Goal: Use online tool/utility: Use online tool/utility

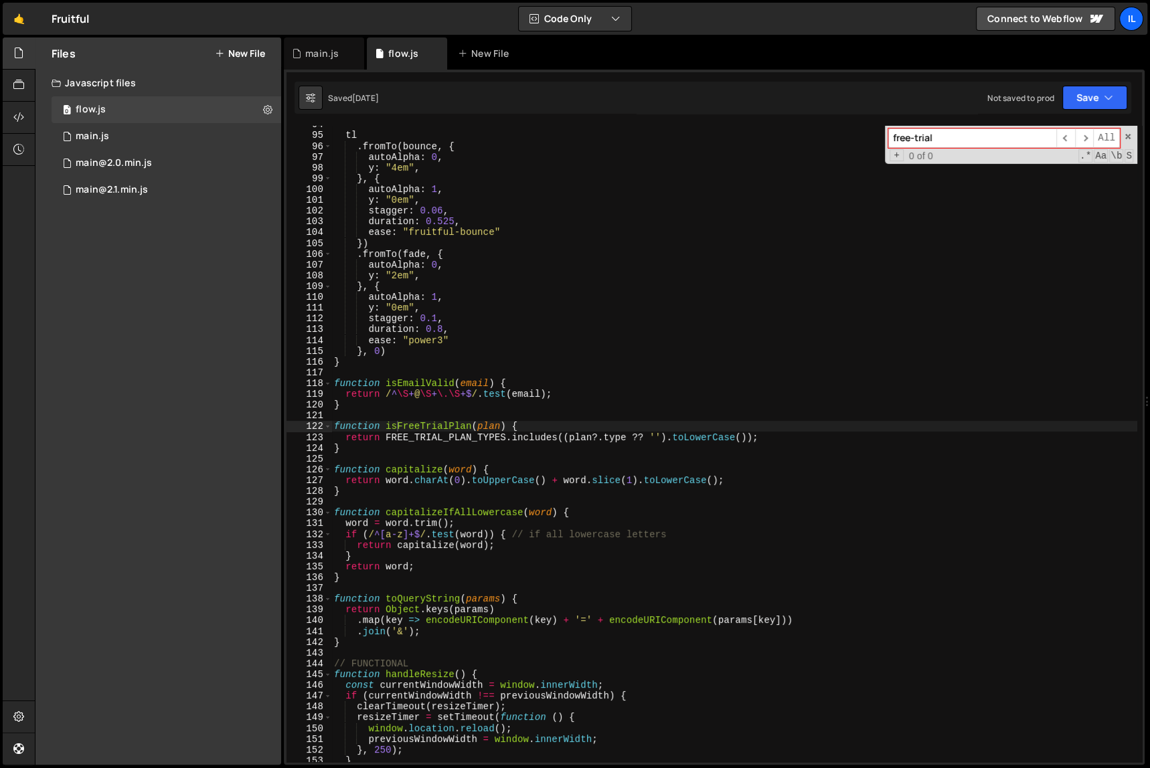
scroll to position [774, 0]
click at [632, 515] on div "tl . fromTo ( bounce , { autoAlpha : 0 , y : "4em" , } , { autoAlpha : 1 , y : …" at bounding box center [734, 448] width 806 height 658
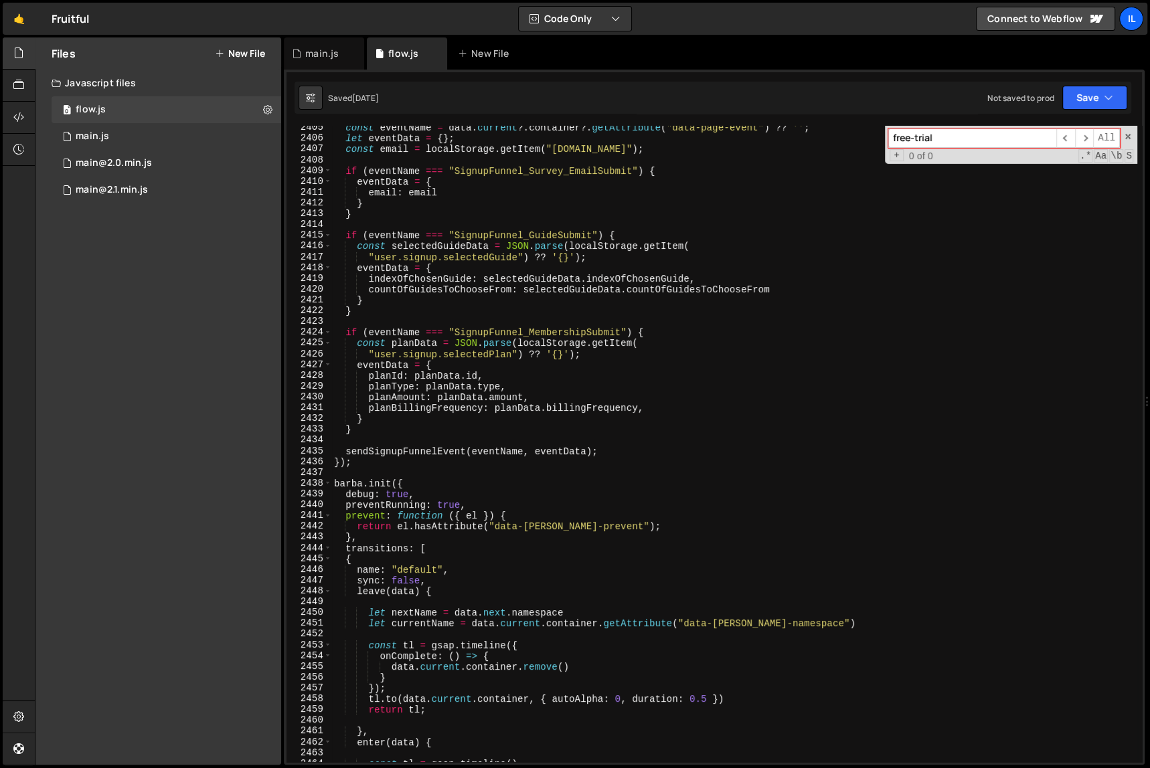
scroll to position [19870, 0]
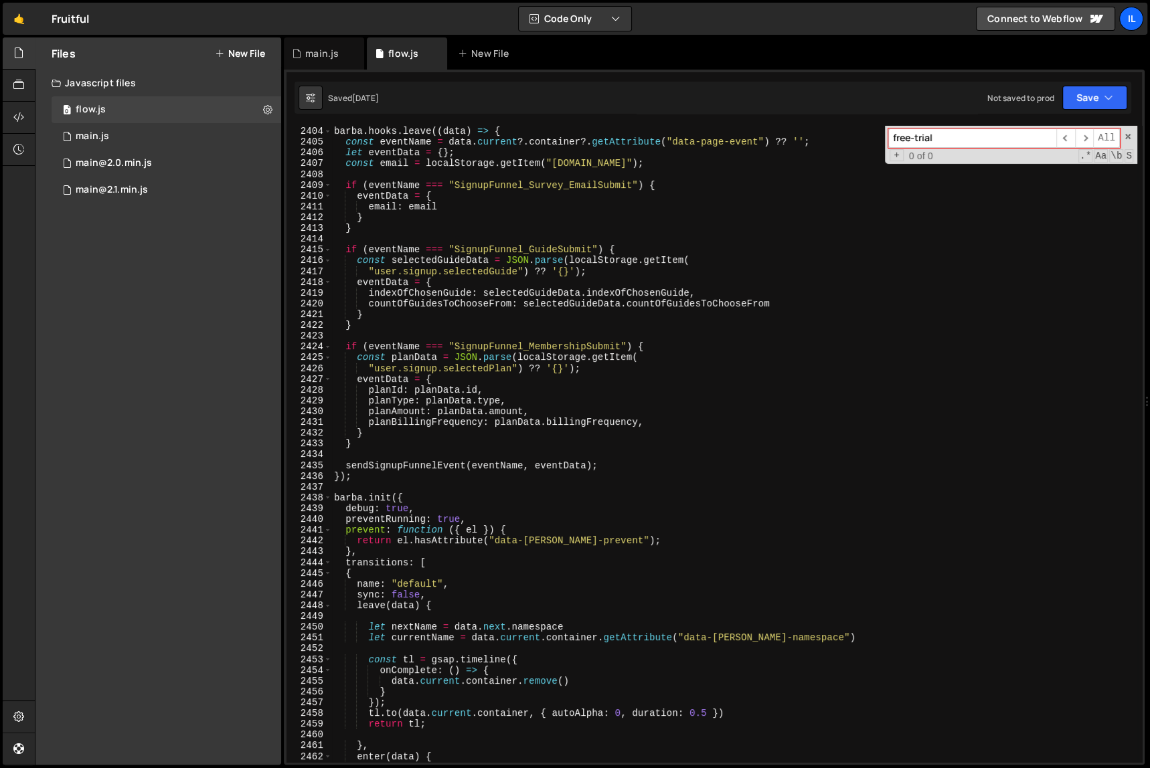
click at [443, 284] on div "[PERSON_NAME] . hooks . leave (( data ) => { const eventName = data . current ?…" at bounding box center [734, 455] width 806 height 658
type textarea "eventData = {"
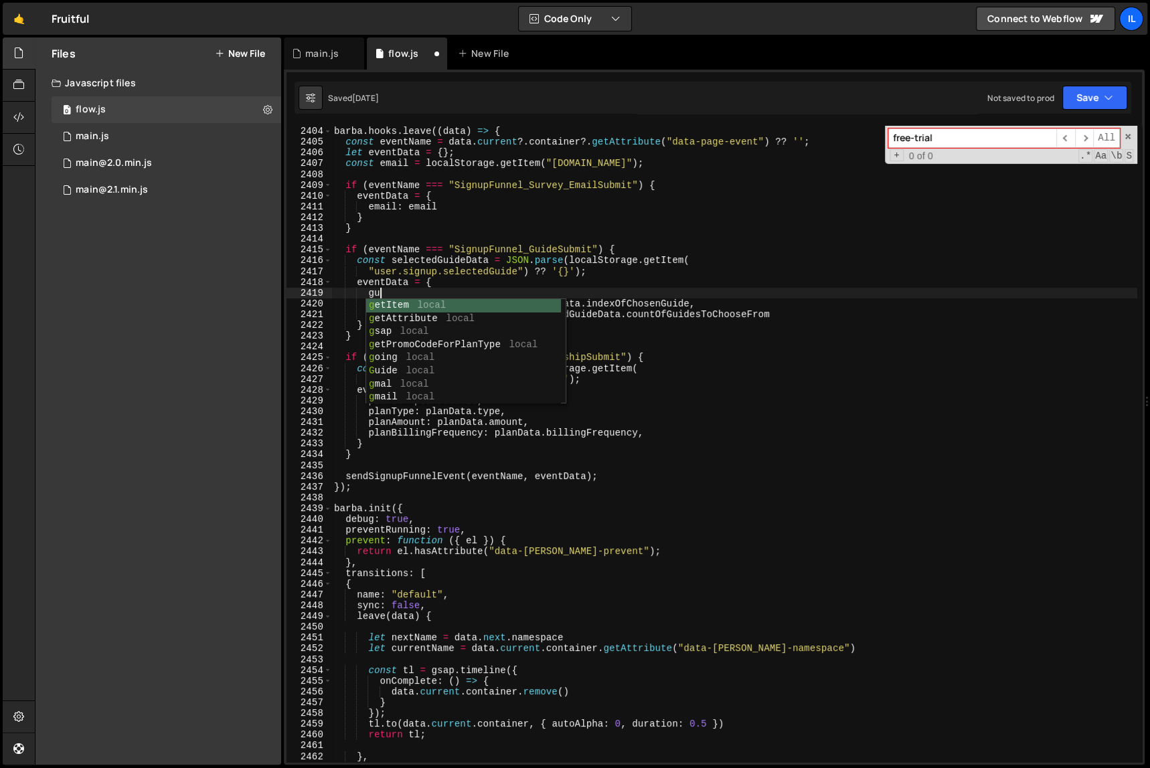
scroll to position [0, 3]
paste textarea "signupId"
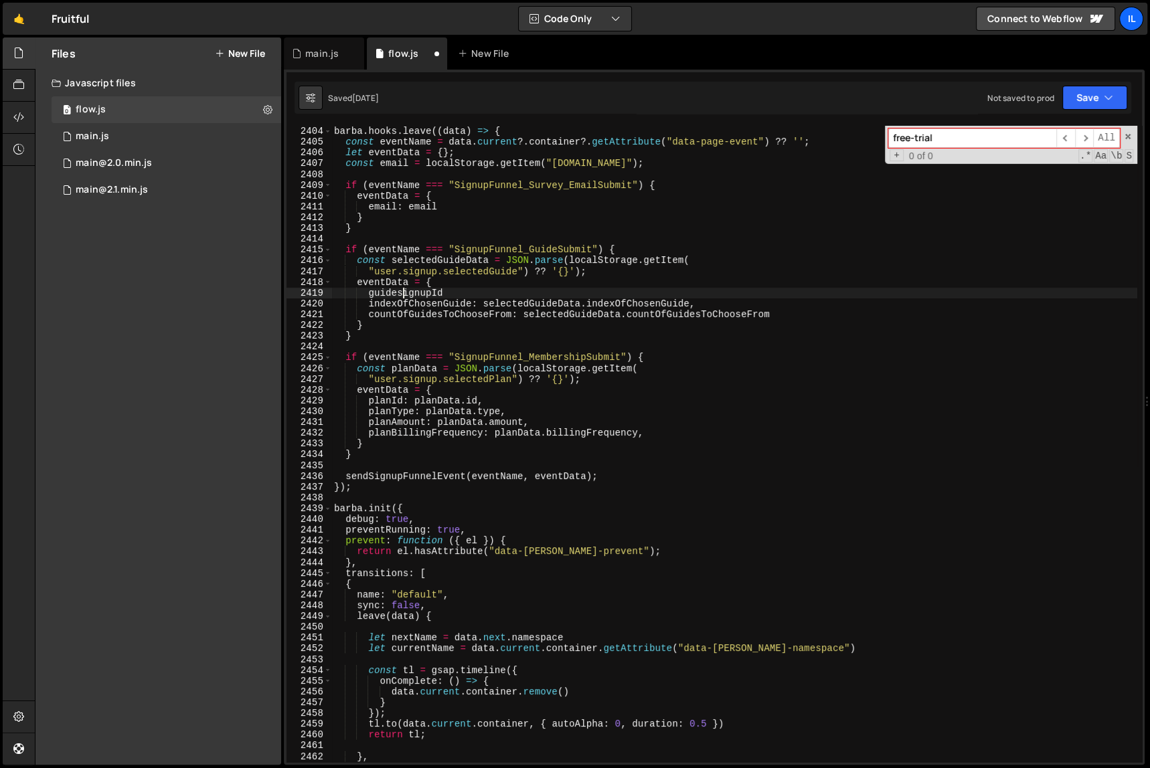
click at [400, 293] on div "[PERSON_NAME] . hooks . leave (( data ) => { const eventName = data . current ?…" at bounding box center [734, 455] width 806 height 658
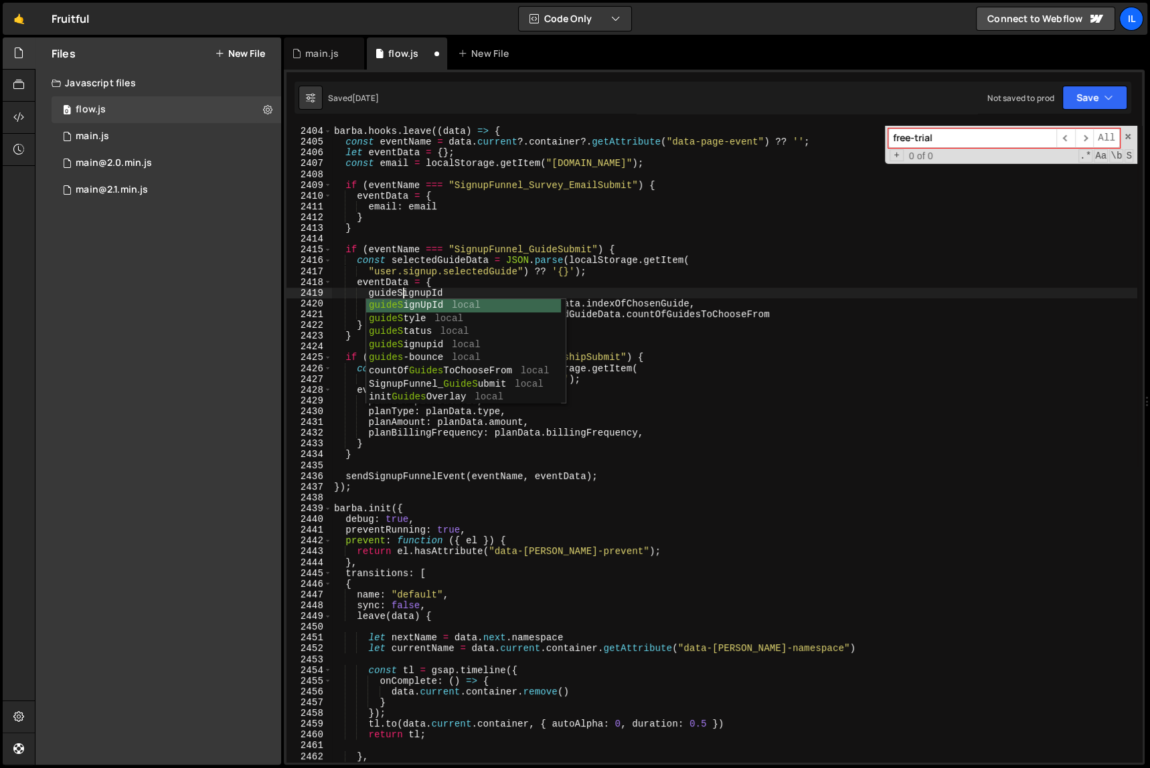
click at [494, 286] on div "[PERSON_NAME] . hooks . leave (( data ) => { const eventName = data . current ?…" at bounding box center [734, 455] width 806 height 658
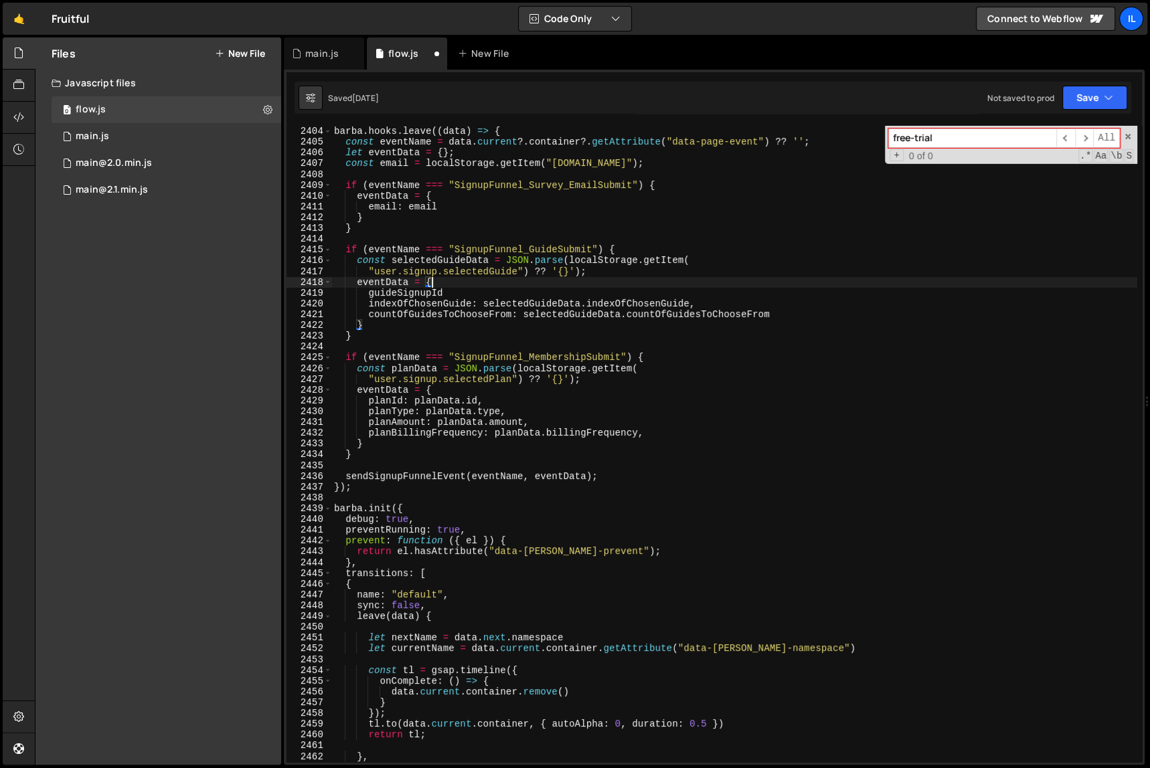
click at [480, 292] on div "[PERSON_NAME] . hooks . leave (( data ) => { const eventName = data . current ?…" at bounding box center [734, 455] width 806 height 658
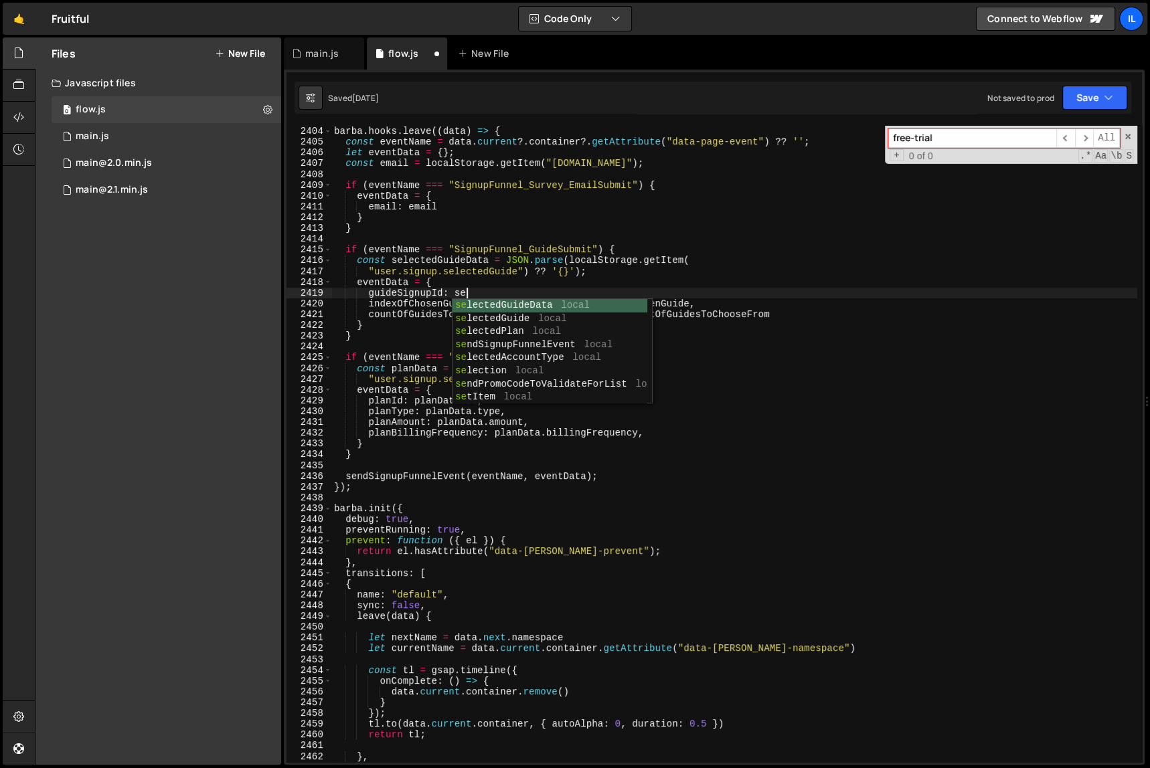
scroll to position [0, 9]
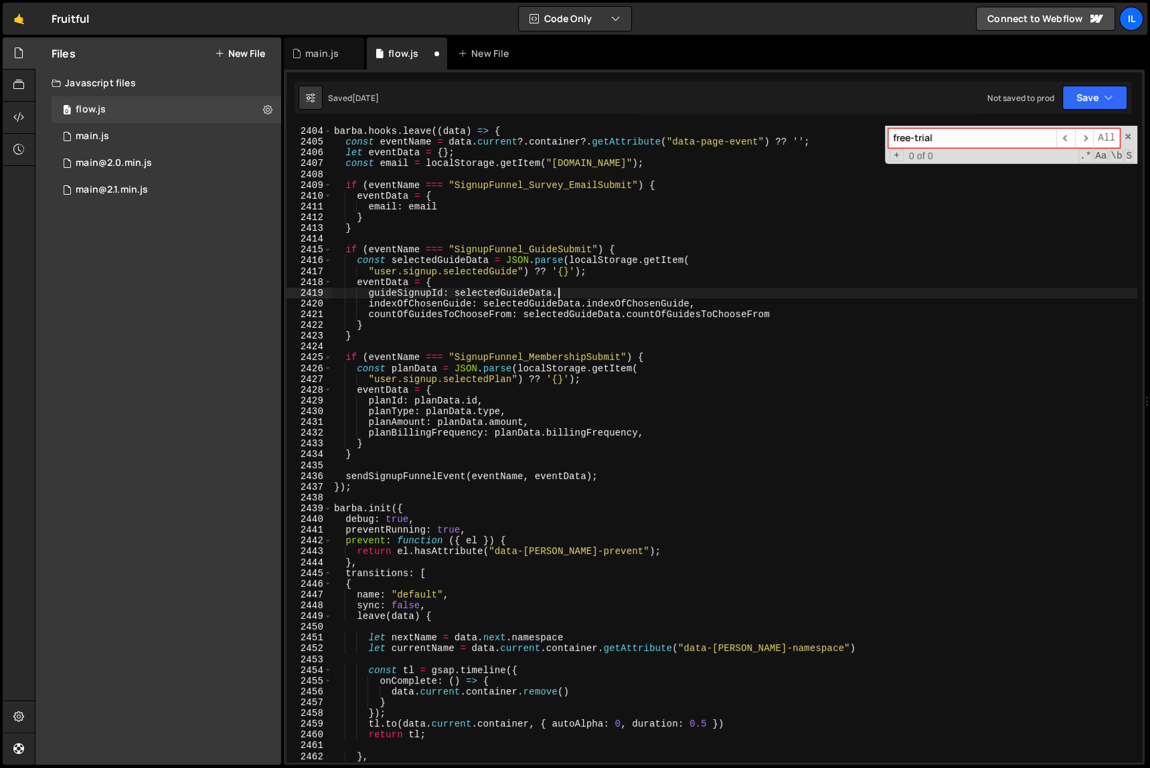
paste textarea "signupId"
click at [665, 391] on div "[PERSON_NAME] . hooks . leave (( data ) => { const eventName = data . current ?…" at bounding box center [734, 455] width 806 height 658
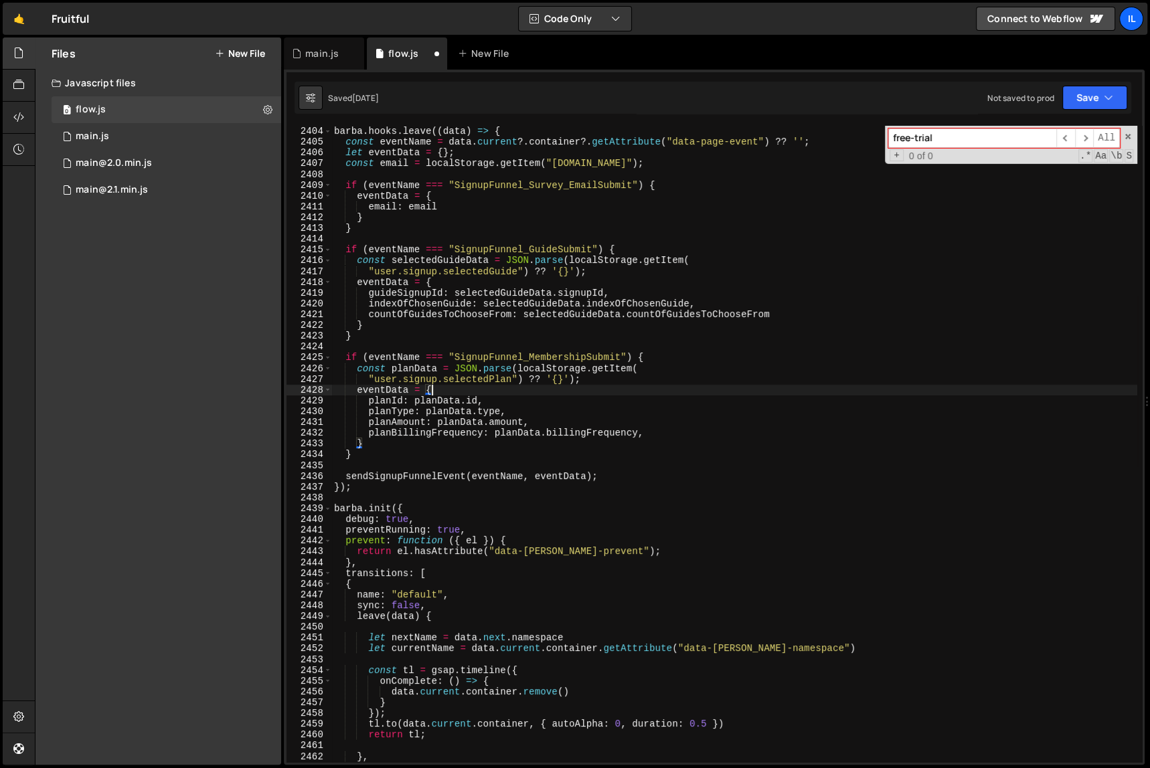
click at [665, 391] on div "[PERSON_NAME] . hooks . leave (( data ) => { const eventName = data . current ?…" at bounding box center [734, 455] width 806 height 658
click at [667, 430] on div "[PERSON_NAME] . hooks . leave (( data ) => { const eventName = data . current ?…" at bounding box center [734, 455] width 806 height 658
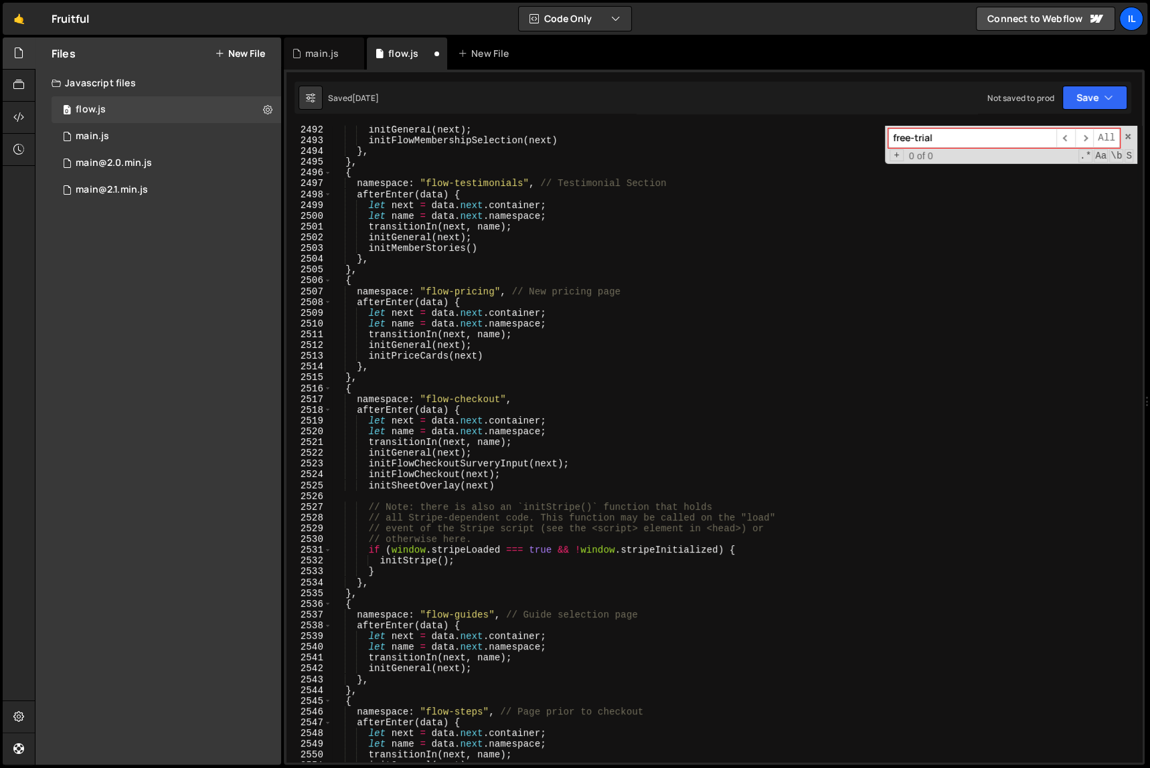
scroll to position [20608, 0]
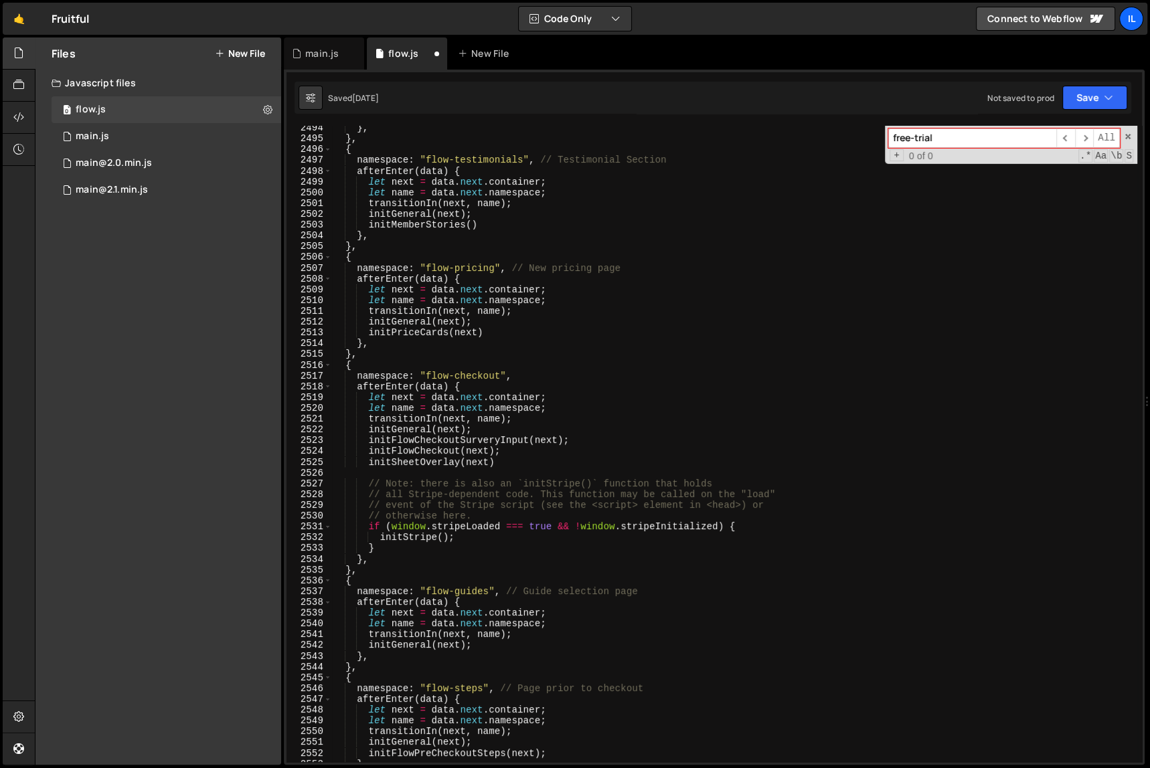
type textarea "planBillingFrequency: planData.billingFrequency,"
